Goal: Transaction & Acquisition: Obtain resource

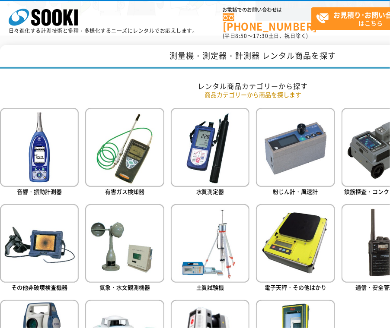
scroll to position [345, 0]
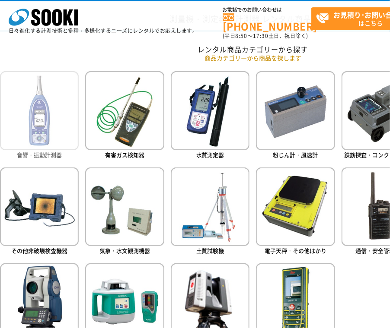
click at [65, 144] on img at bounding box center [39, 110] width 79 height 79
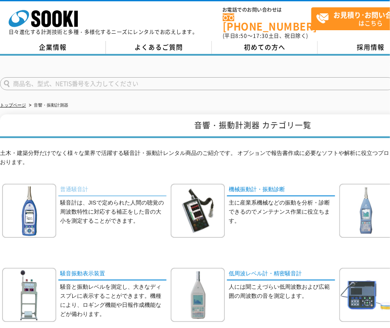
click at [73, 184] on link "普通騒音計" at bounding box center [112, 190] width 108 height 13
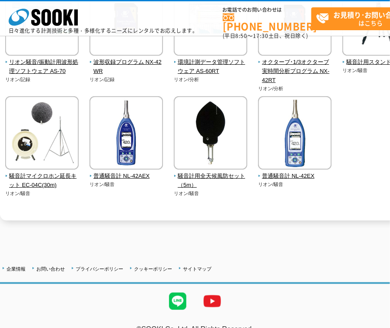
scroll to position [281, 0]
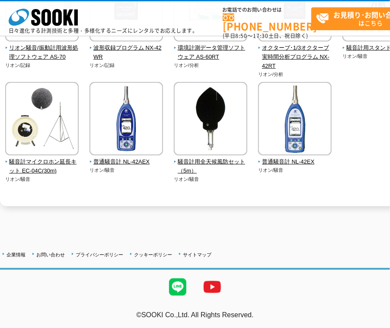
drag, startPoint x: 252, startPoint y: 209, endPoint x: 257, endPoint y: 206, distance: 6.0
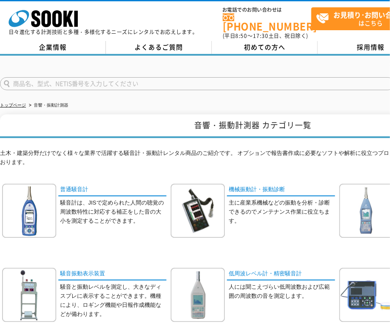
drag, startPoint x: 240, startPoint y: 207, endPoint x: 231, endPoint y: 206, distance: 9.5
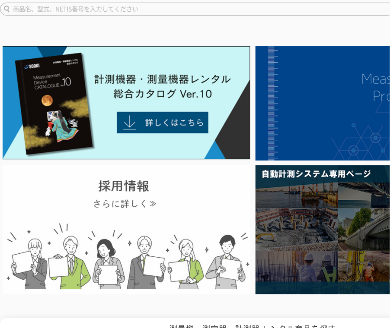
scroll to position [129, 0]
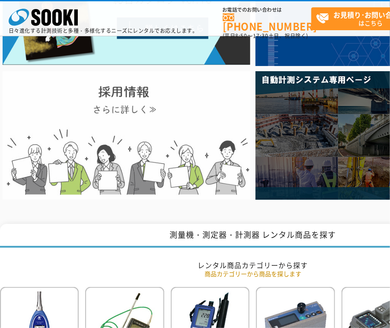
click at [155, 144] on img at bounding box center [126, 135] width 247 height 129
